Goal: Information Seeking & Learning: Learn about a topic

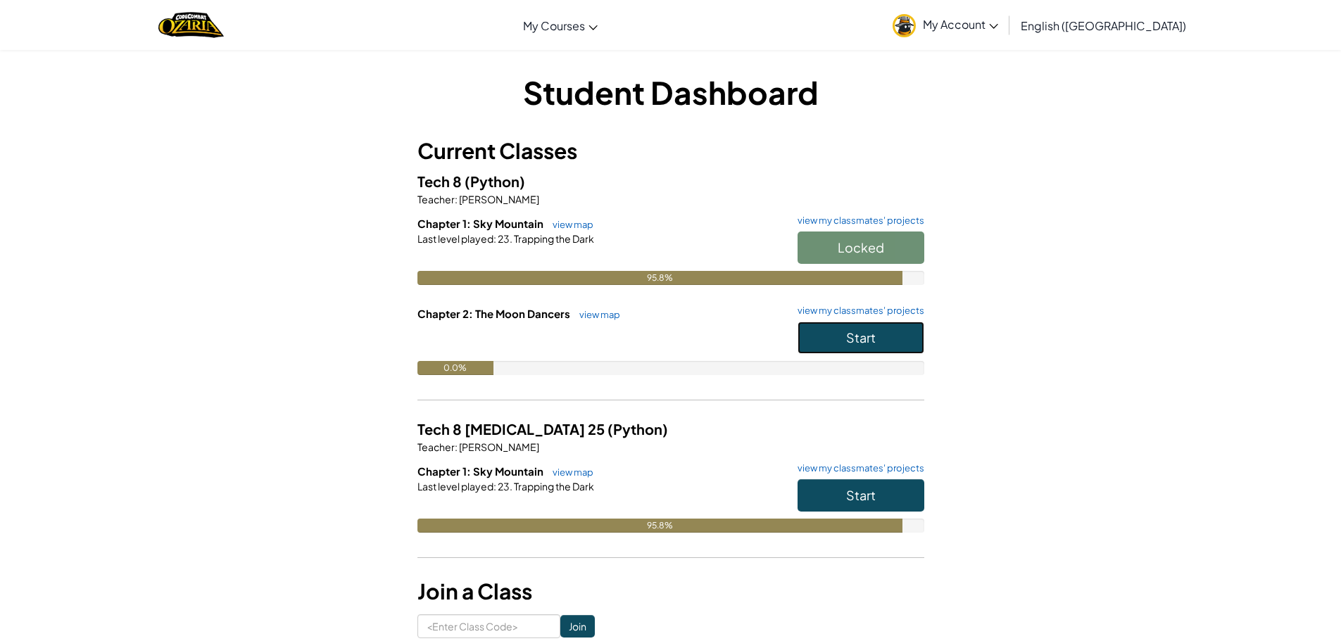
click at [881, 337] on button "Start" at bounding box center [861, 338] width 127 height 32
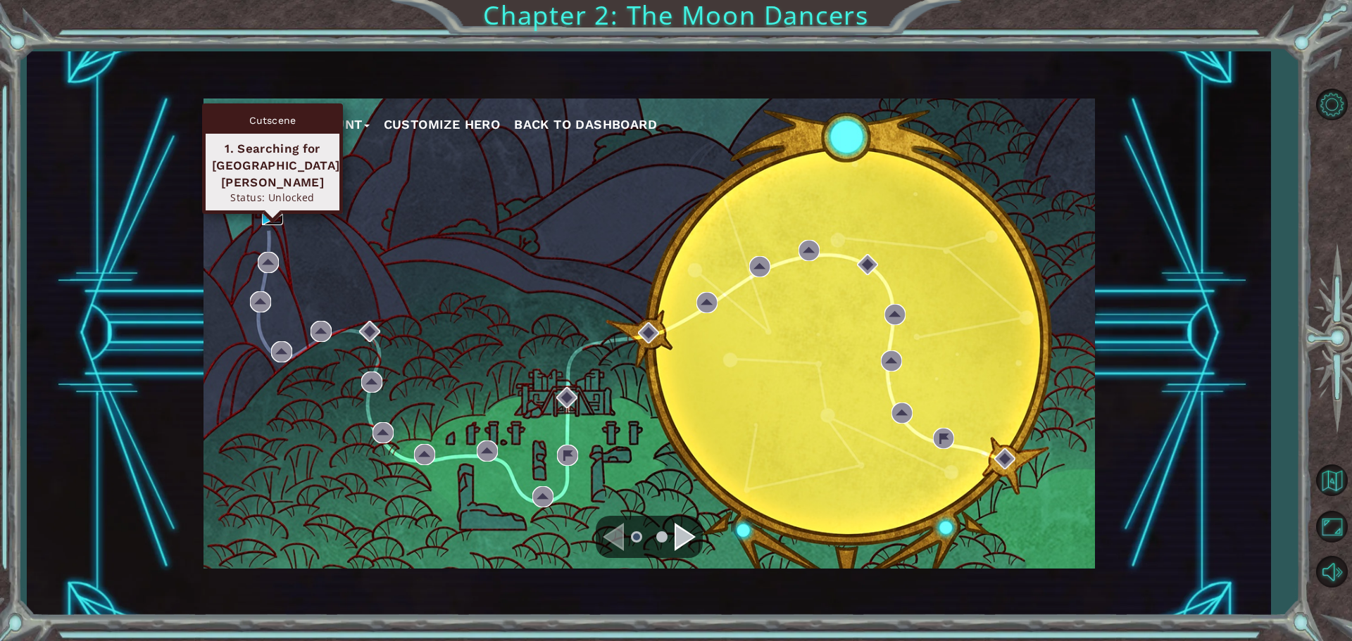
click at [271, 213] on img at bounding box center [272, 214] width 21 height 21
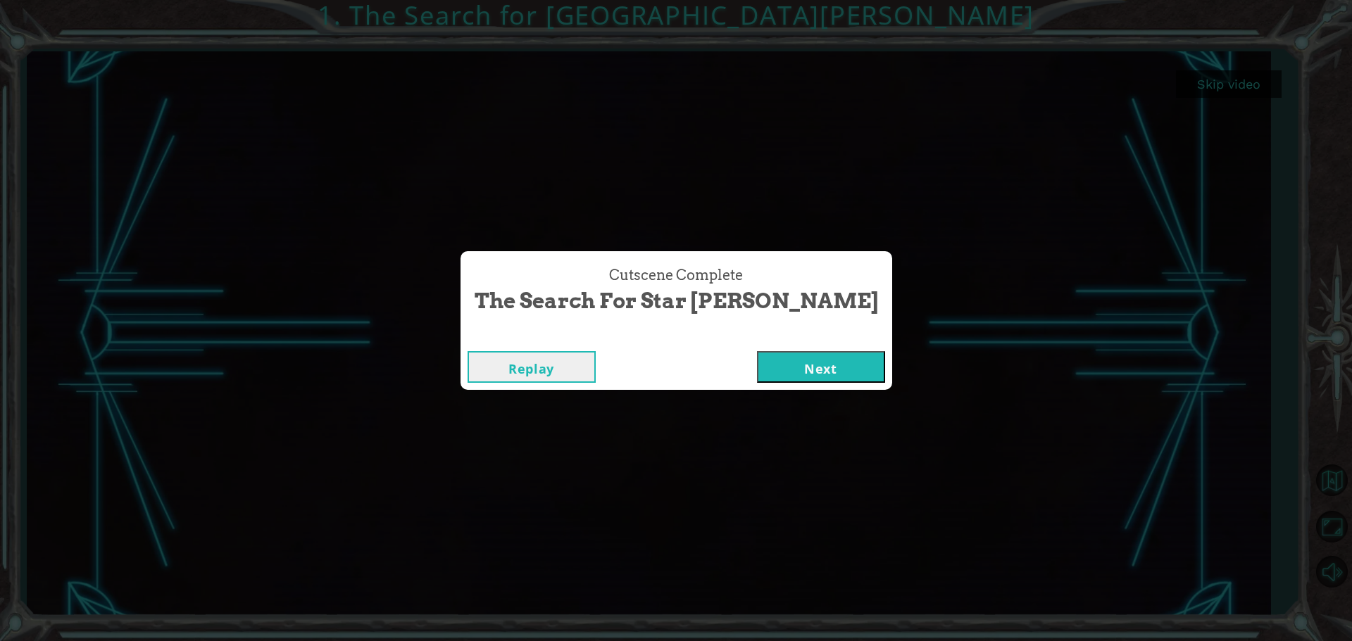
click at [802, 363] on button "Next" at bounding box center [821, 367] width 128 height 32
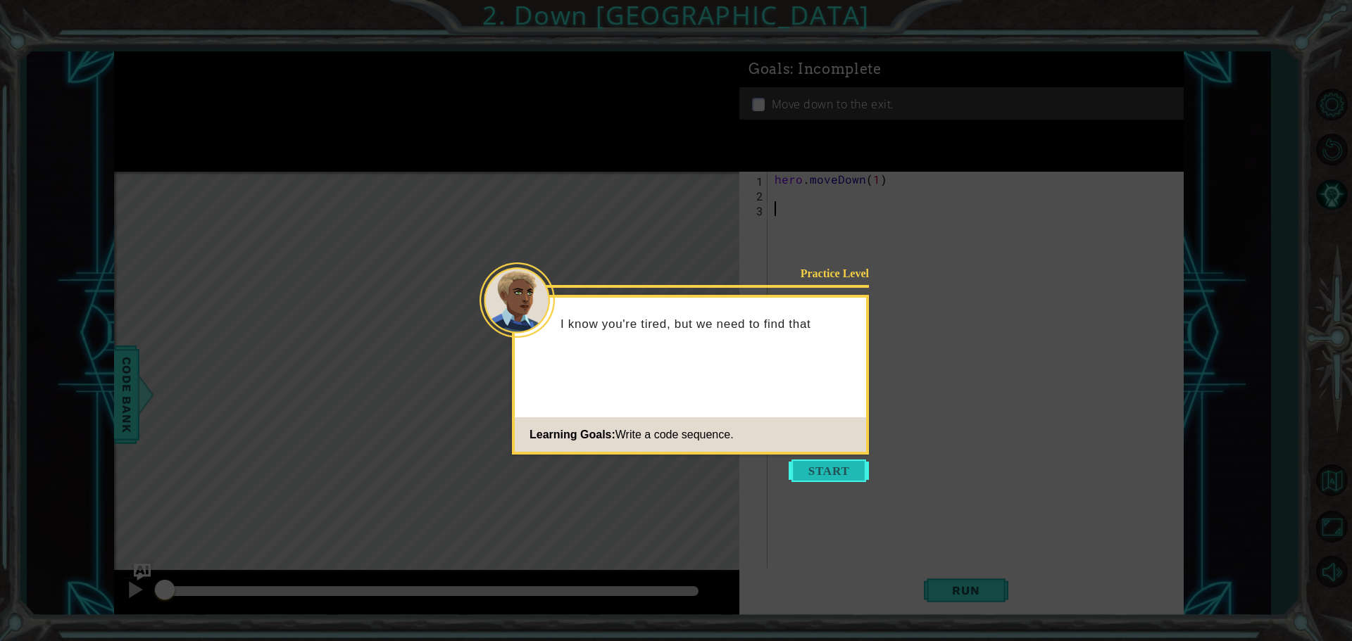
drag, startPoint x: 850, startPoint y: 482, endPoint x: 846, endPoint y: 472, distance: 10.7
click at [850, 482] on body "1 ההההההההההההההההההההההההההההההההההההההההההההההההההההההההההההההההההההההההההההה…" at bounding box center [676, 320] width 1352 height 641
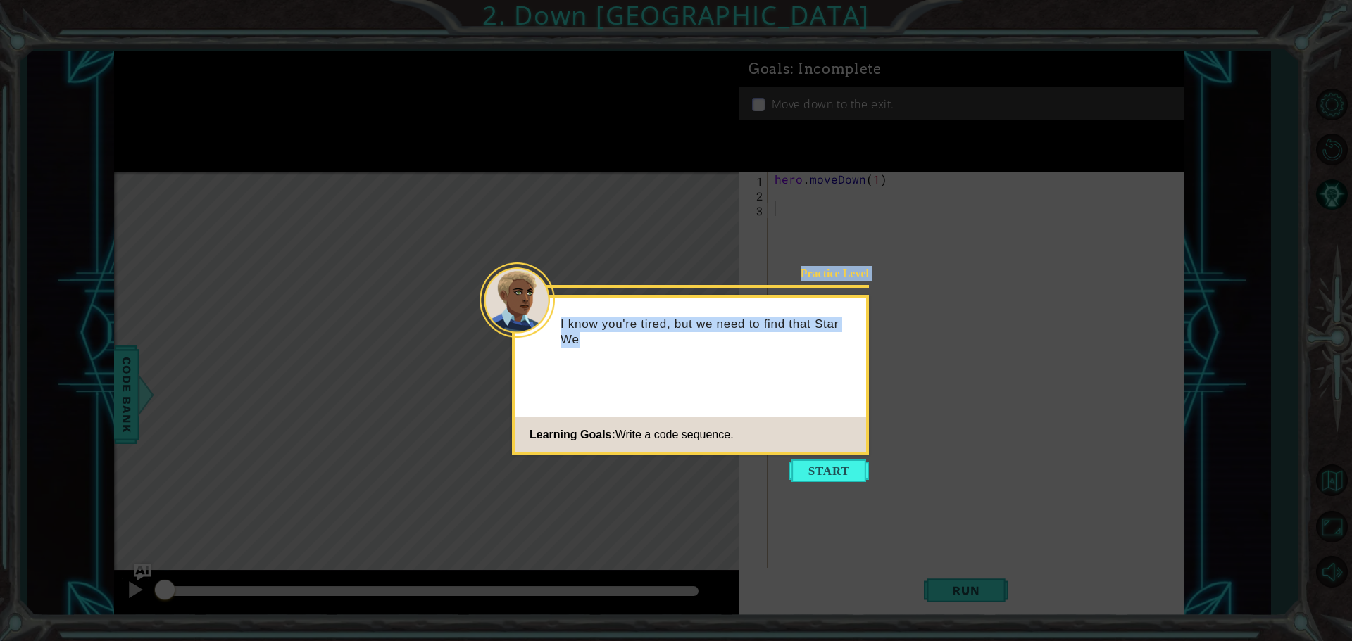
click at [846, 470] on button "Start" at bounding box center [829, 471] width 80 height 23
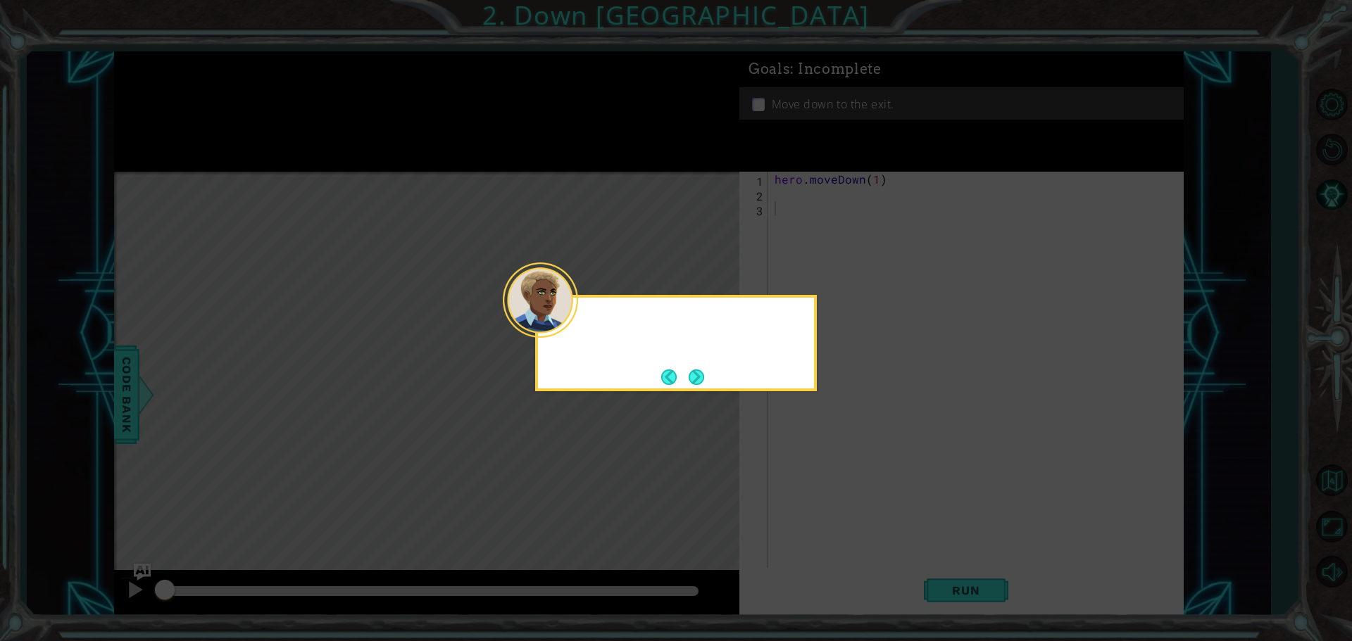
click at [841, 469] on icon at bounding box center [676, 320] width 1352 height 641
click at [701, 370] on button "Next" at bounding box center [696, 377] width 21 height 21
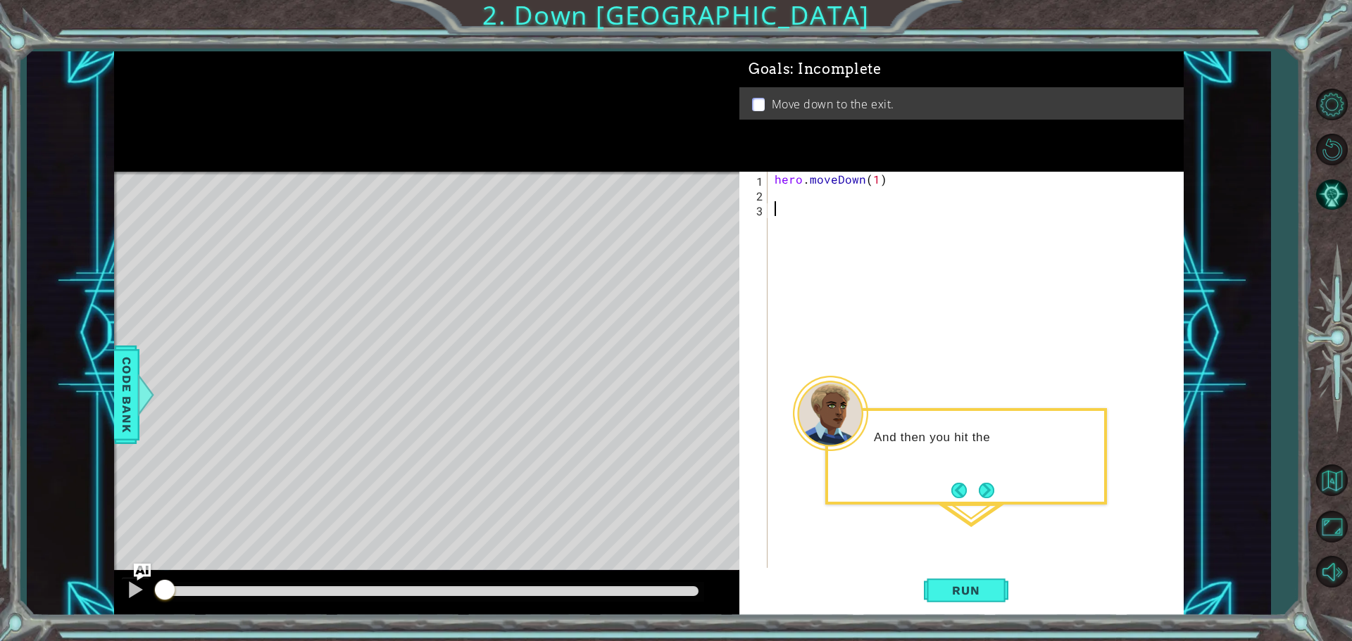
click at [989, 487] on button "Next" at bounding box center [986, 490] width 25 height 25
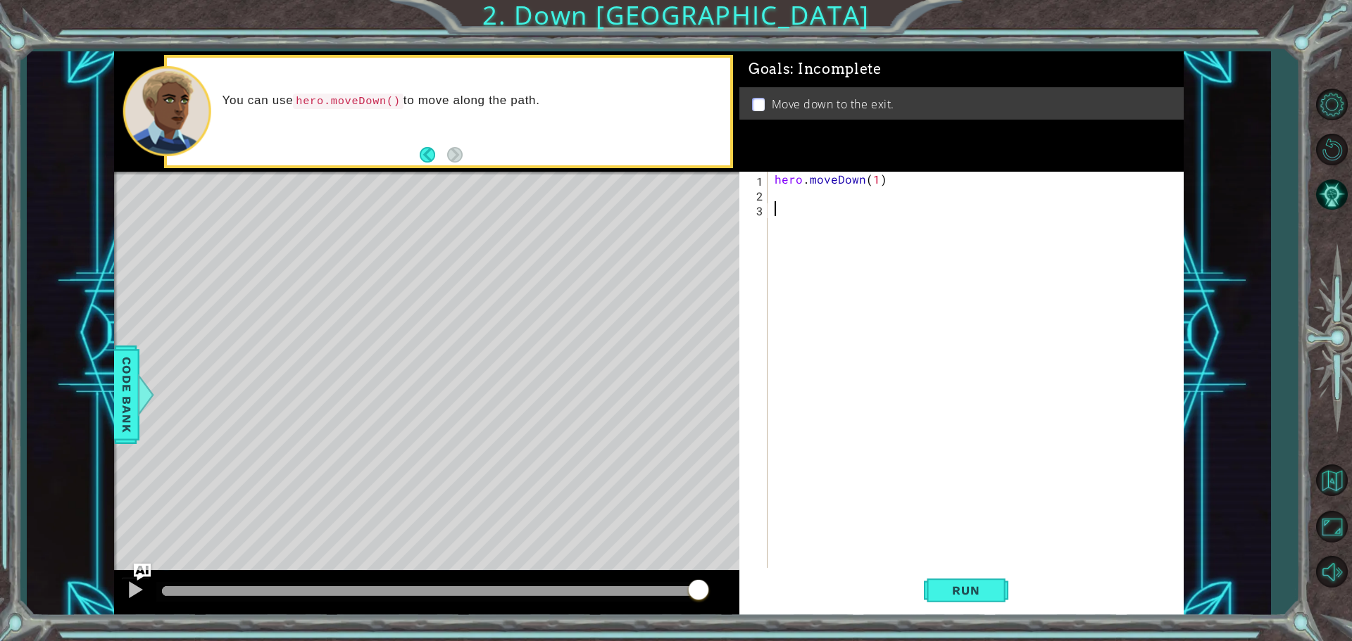
drag, startPoint x: 171, startPoint y: 589, endPoint x: 776, endPoint y: 675, distance: 610.9
click at [776, 641] on html "1 ההההההההההההההההההההההההההההההההההההההההההההההההההההההההההההההההההההההההההההה…" at bounding box center [676, 320] width 1352 height 641
click at [782, 204] on div "hero . moveDown ( 1 )" at bounding box center [979, 386] width 415 height 429
